Goal: Information Seeking & Learning: Stay updated

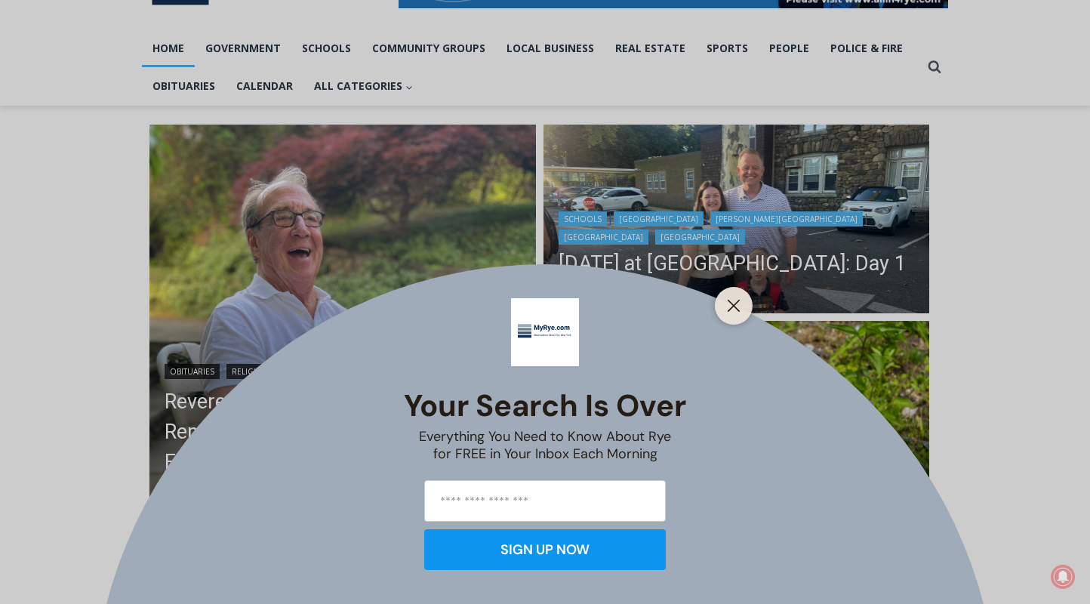
scroll to position [311, 0]
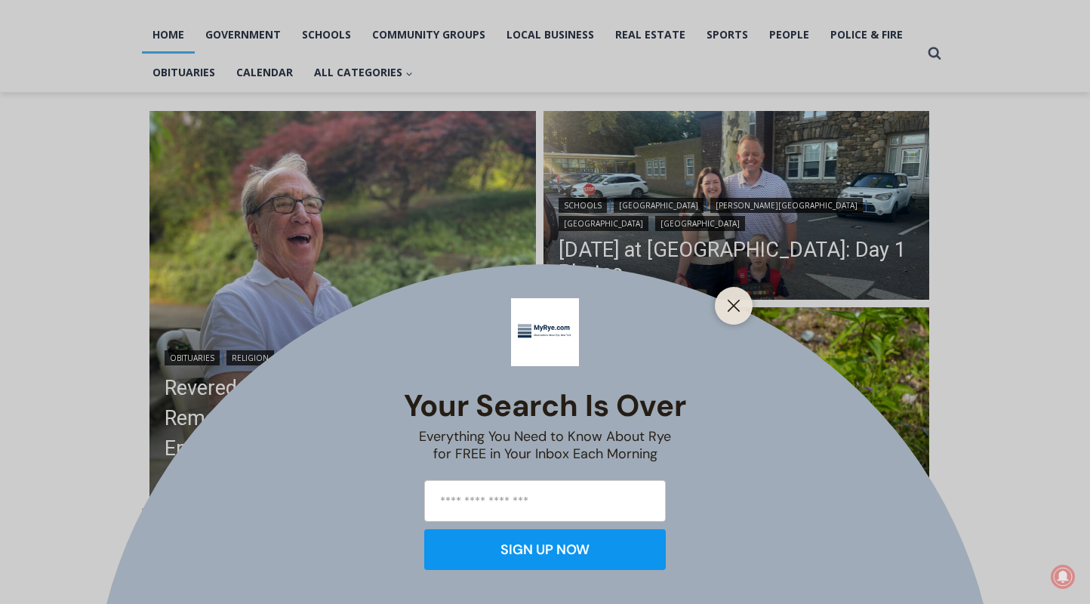
click at [731, 292] on div at bounding box center [734, 306] width 38 height 38
click at [566, 491] on input "email" at bounding box center [545, 501] width 242 height 42
type input "**********"
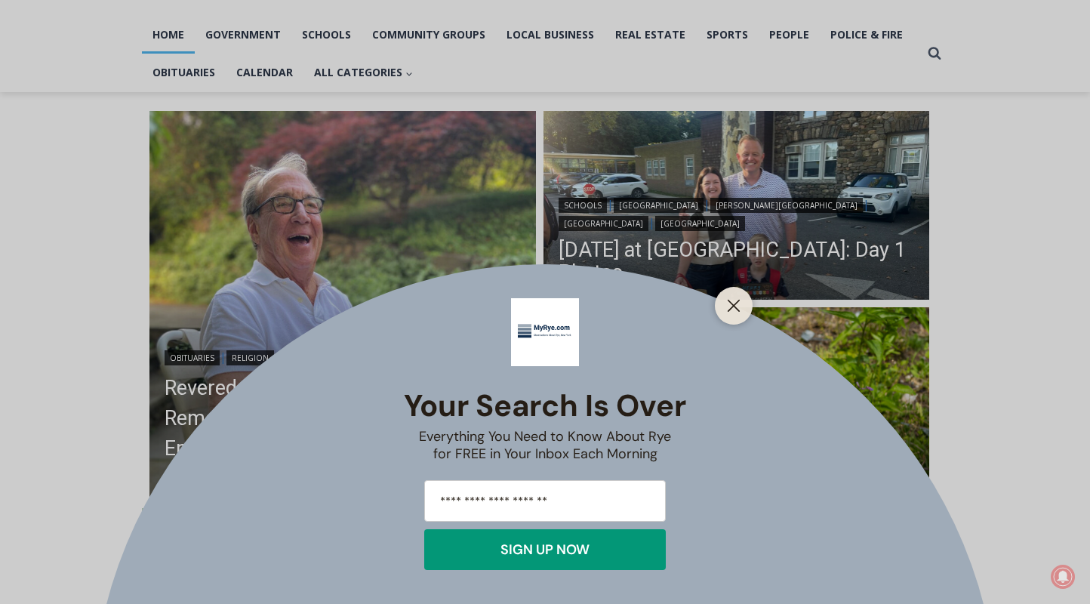
click at [550, 551] on div "SIGN UP NOW" at bounding box center [544, 550] width 89 height 14
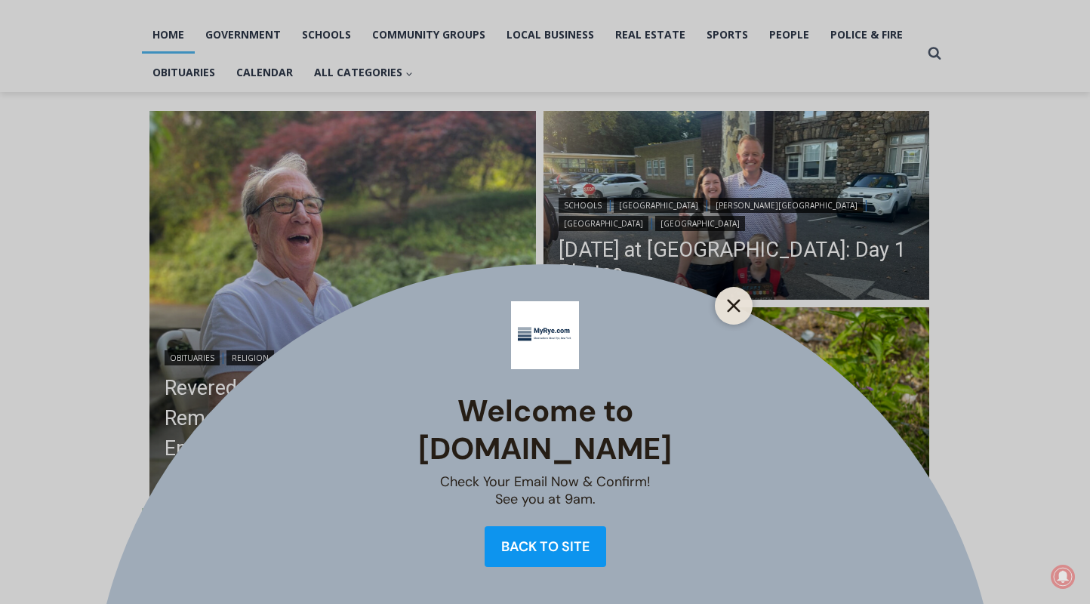
click at [734, 300] on icon "Close" at bounding box center [734, 306] width 14 height 14
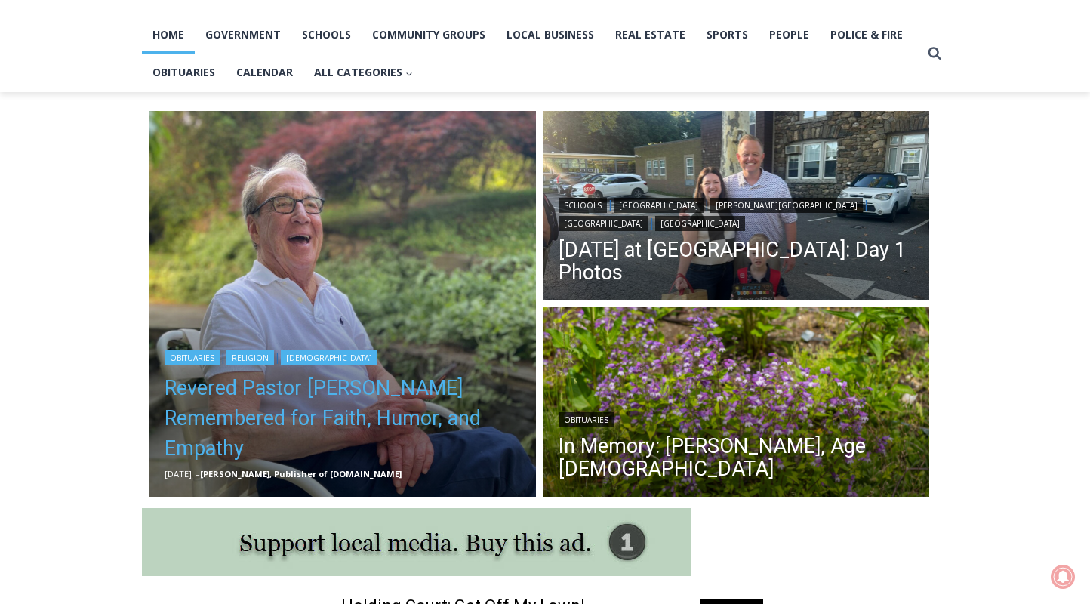
click at [324, 420] on link "Revered Pastor Donald Poole Jr. Remembered for Faith, Humor, and Empathy" at bounding box center [343, 418] width 356 height 91
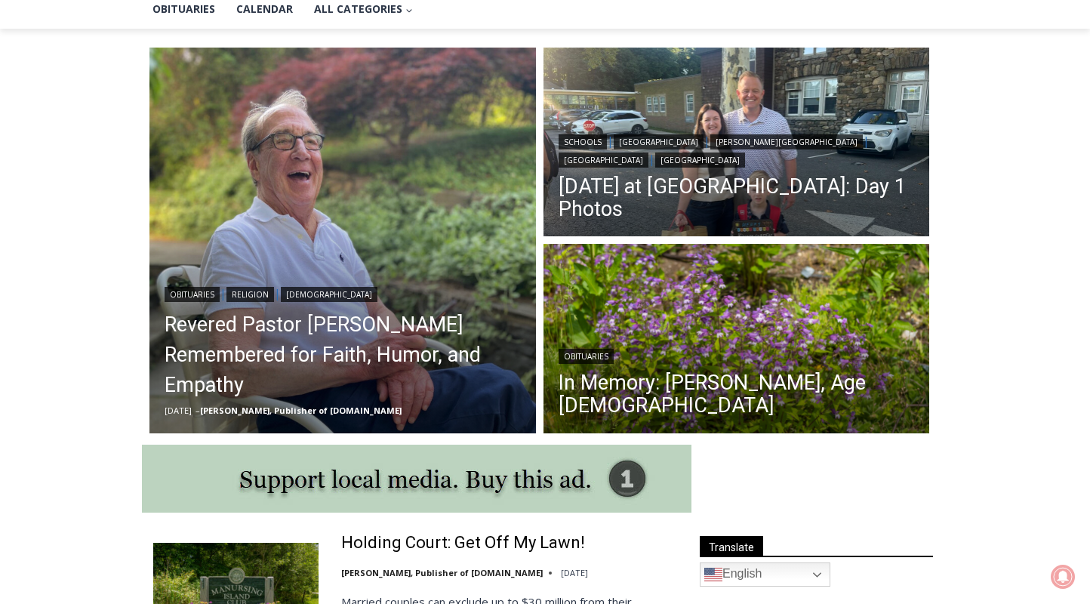
scroll to position [376, 0]
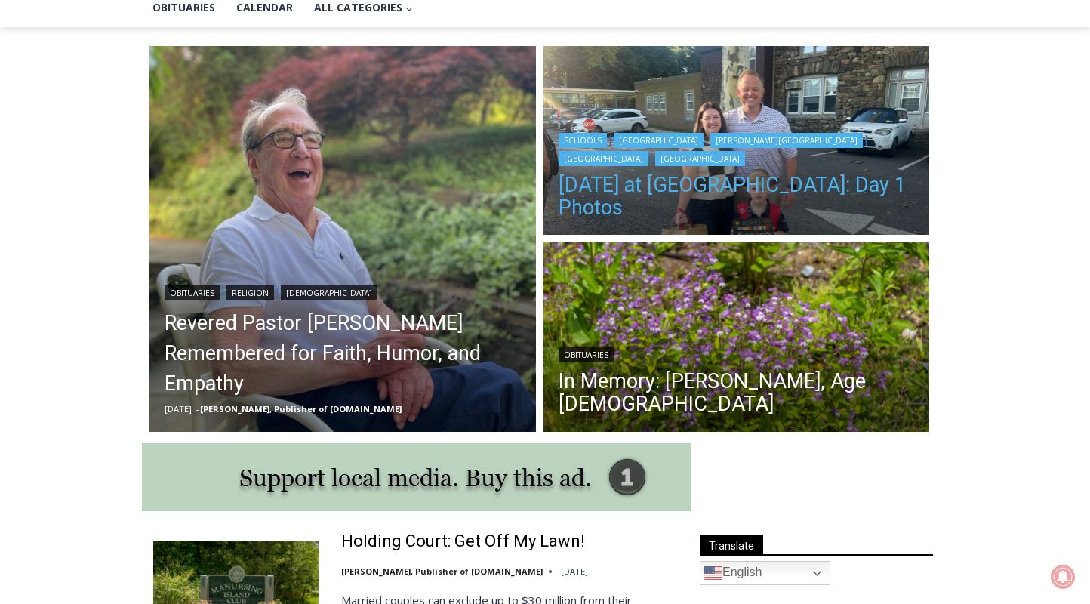
click at [724, 178] on link "[DATE] at [GEOGRAPHIC_DATA]: Day 1 Photos" at bounding box center [737, 196] width 356 height 45
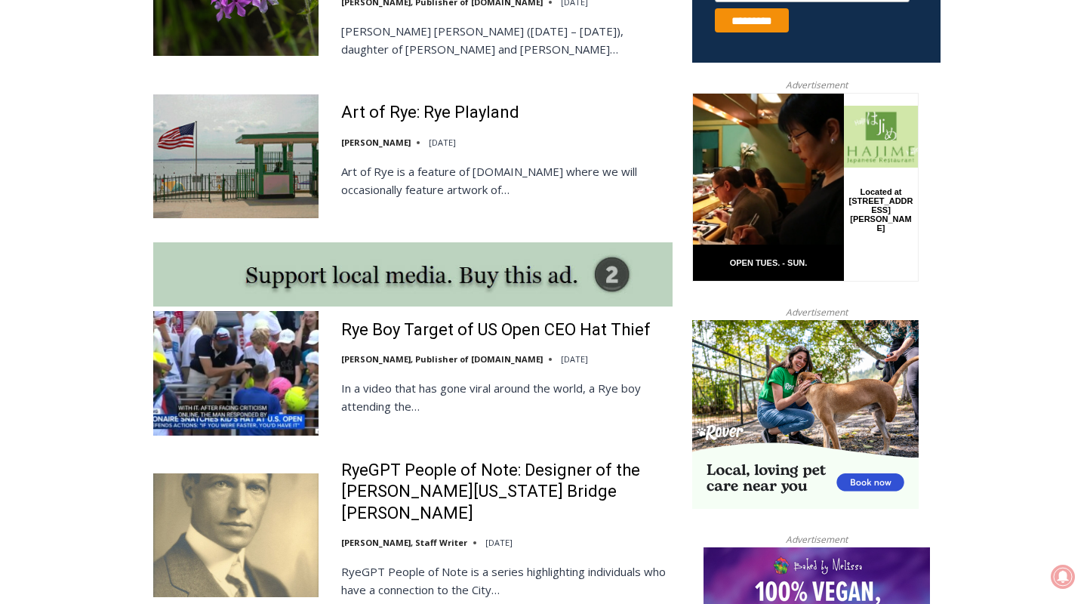
scroll to position [1160, 0]
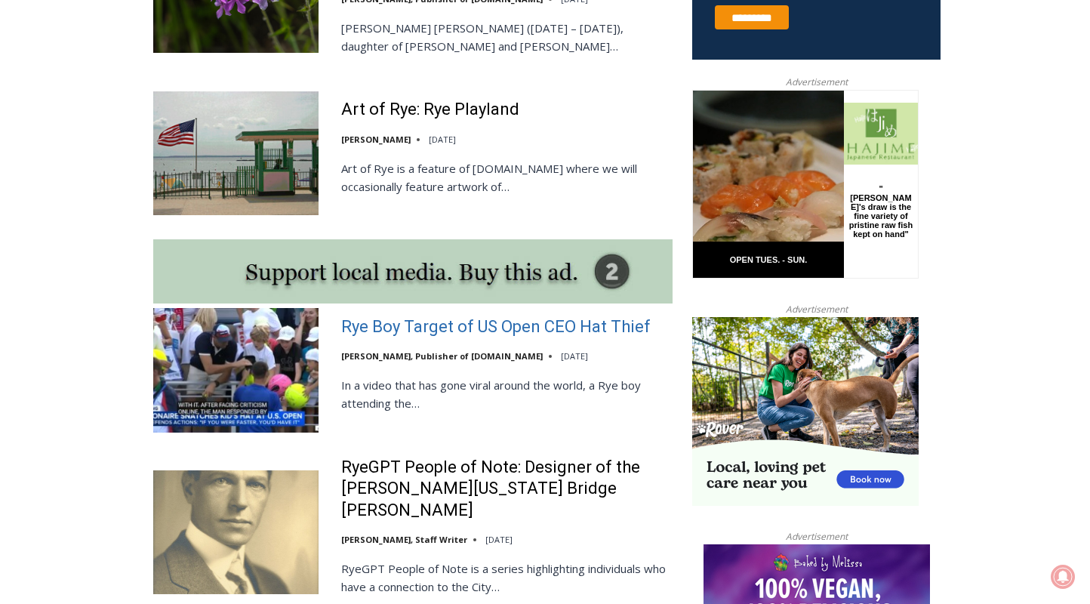
click at [417, 316] on link "Rye Boy Target of US Open CEO Hat Thief" at bounding box center [495, 327] width 309 height 22
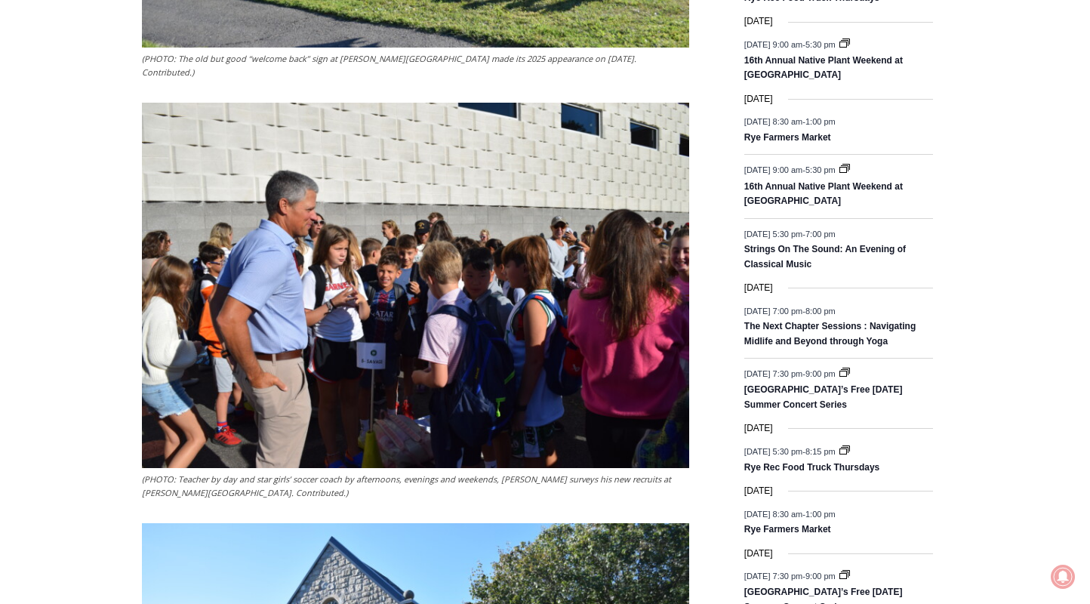
scroll to position [1827, 0]
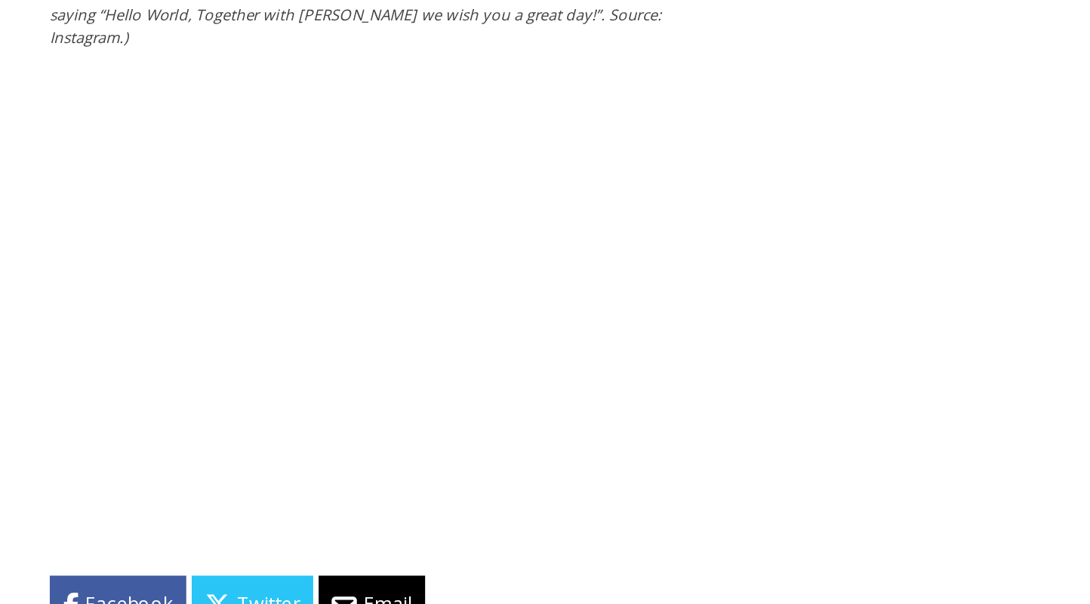
scroll to position [1978, 0]
